Goal: Obtain resource: Download file/media

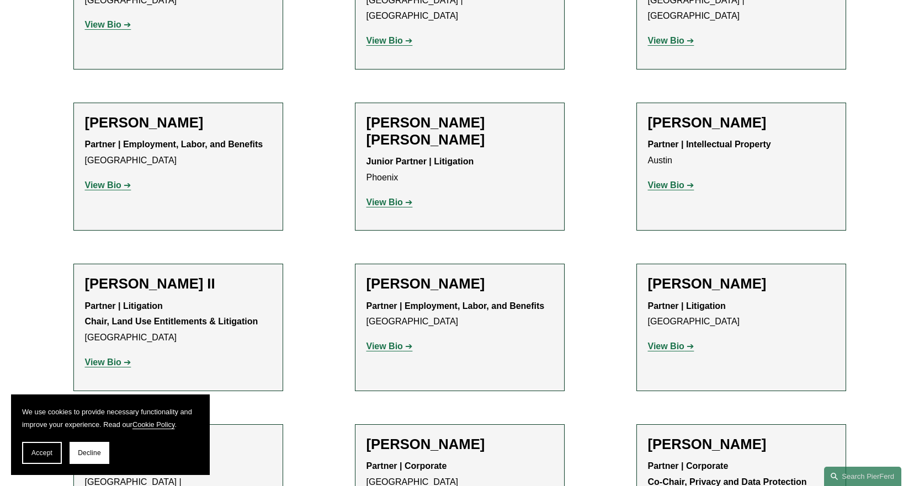
scroll to position [1159, 0]
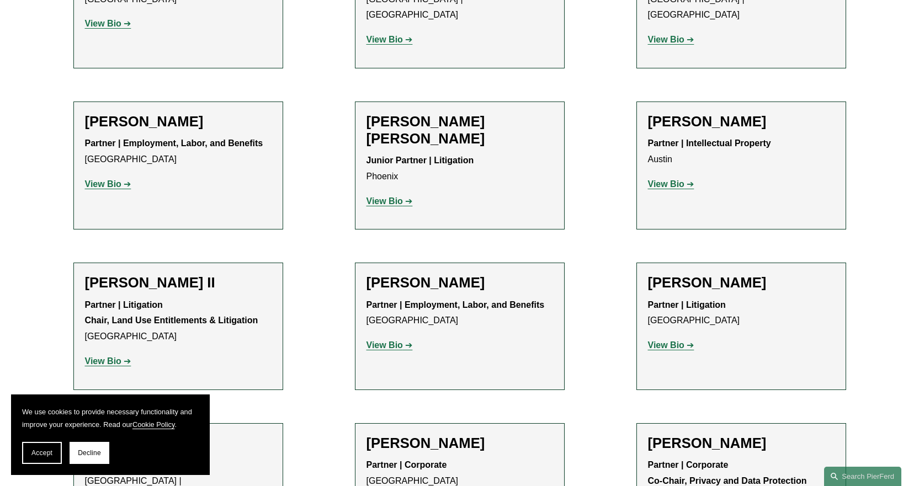
click at [110, 356] on strong "View Bio" at bounding box center [103, 360] width 36 height 9
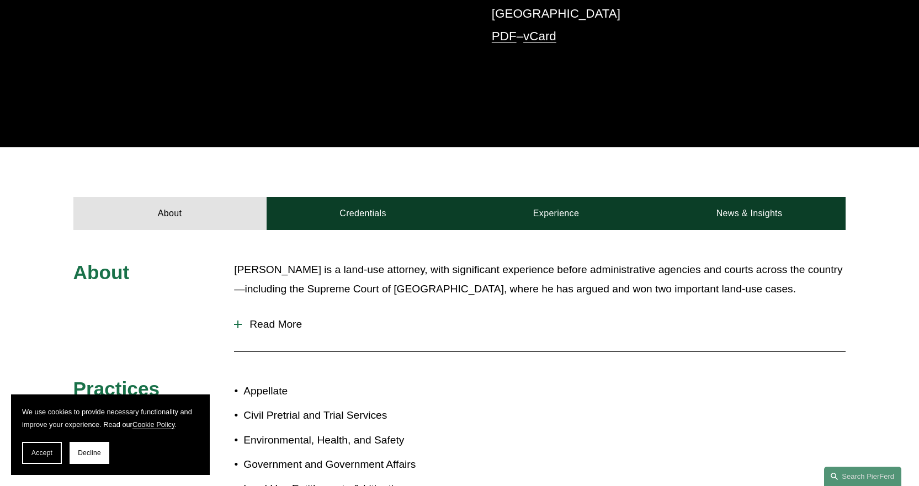
scroll to position [386, 0]
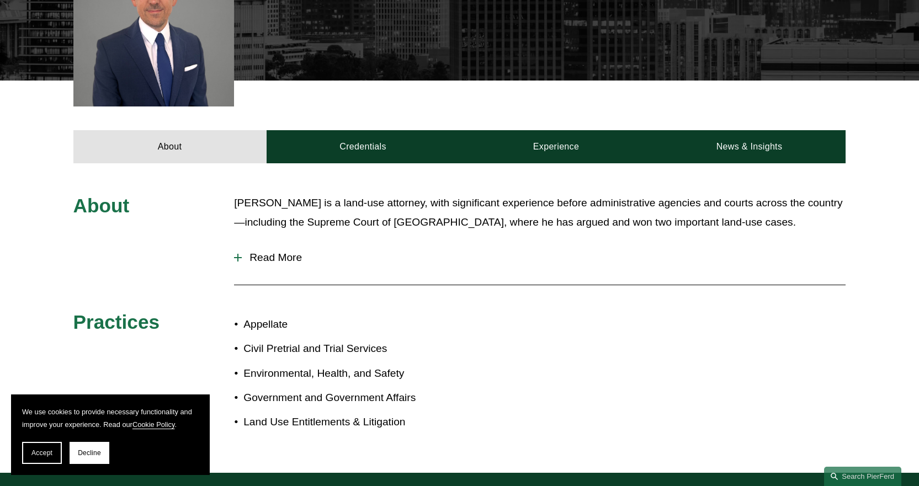
click at [237, 254] on div at bounding box center [237, 258] width 1 height 8
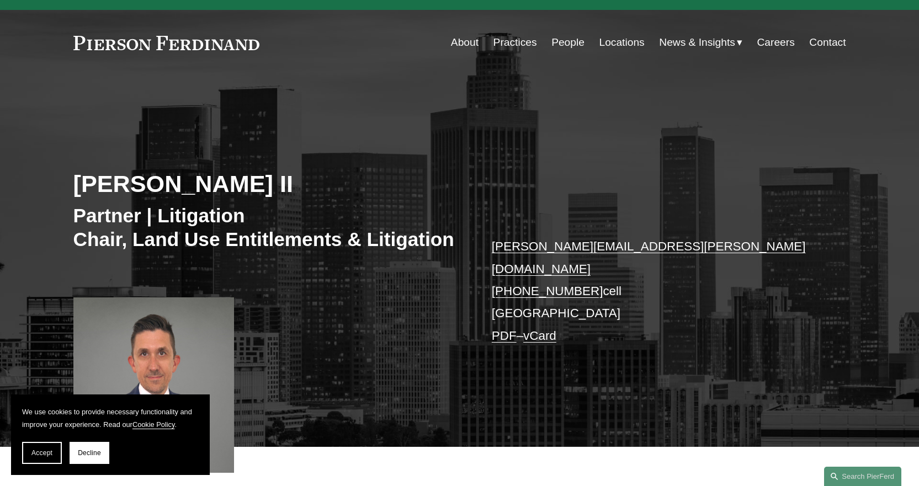
scroll to position [0, 0]
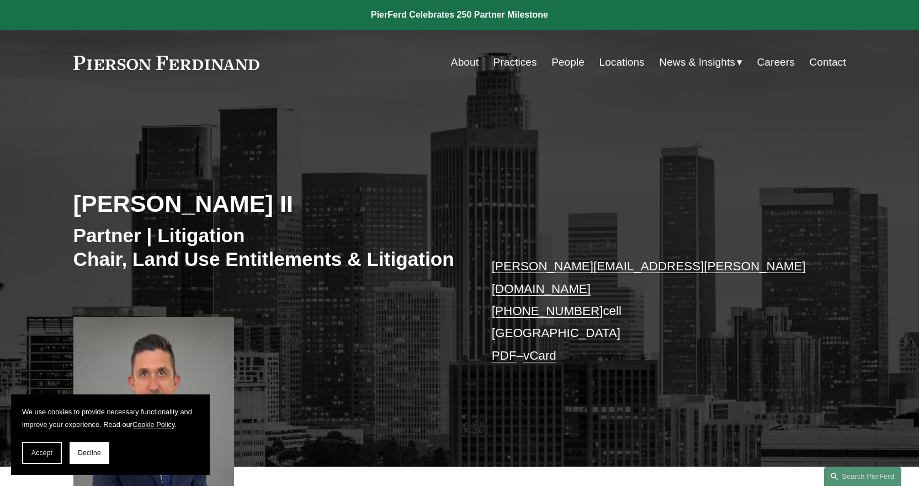
click at [500, 349] on link "PDF" at bounding box center [504, 356] width 25 height 14
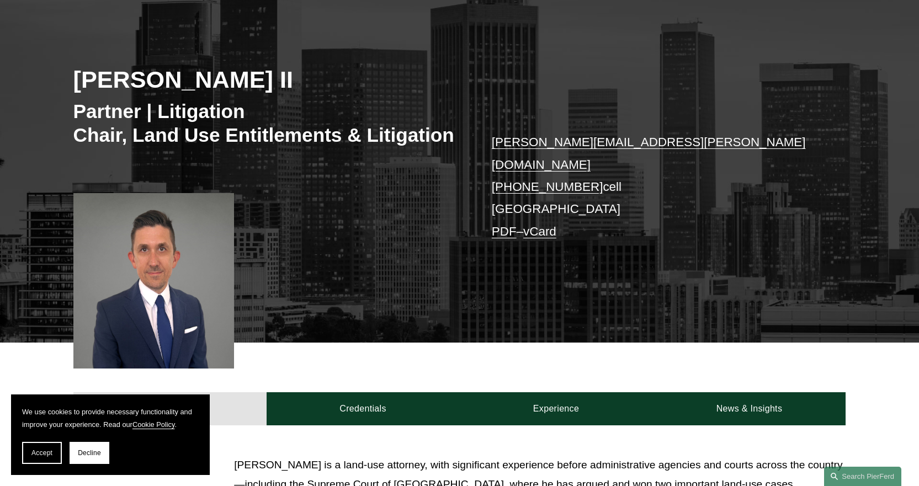
scroll to position [166, 0]
